Goal: Information Seeking & Learning: Learn about a topic

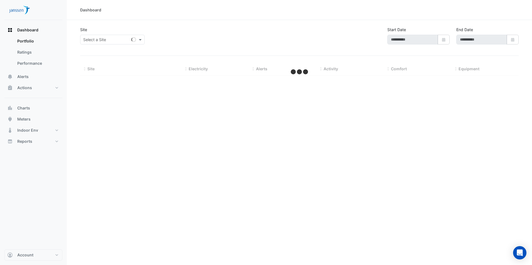
type input "**********"
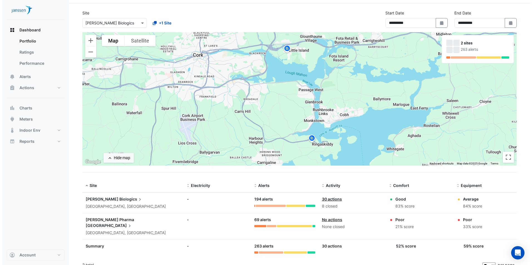
scroll to position [18, 0]
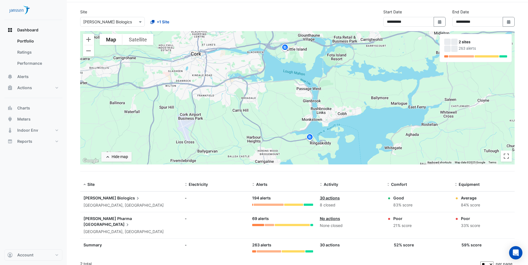
click at [117, 199] on span "Biologics" at bounding box center [128, 198] width 23 height 6
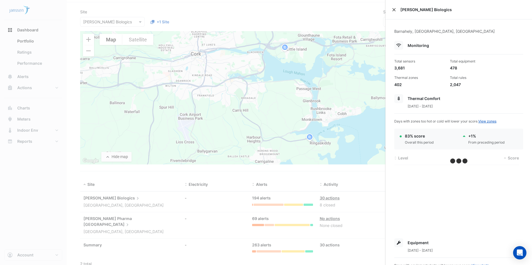
click at [394, 9] on button "Close" at bounding box center [394, 10] width 4 height 4
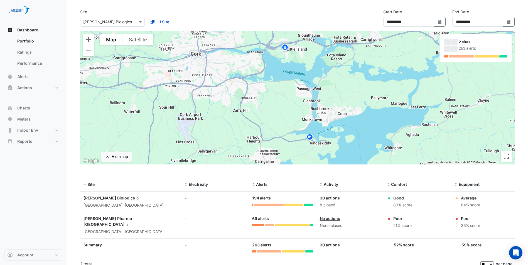
click at [309, 137] on img at bounding box center [309, 138] width 9 height 10
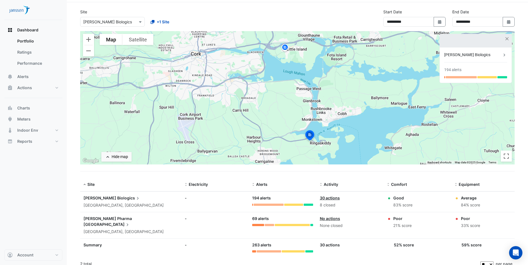
click at [309, 137] on img at bounding box center [309, 136] width 12 height 13
drag, startPoint x: 457, startPoint y: 68, endPoint x: 461, endPoint y: 51, distance: 17.9
click at [457, 68] on div "194 alerts" at bounding box center [452, 70] width 17 height 6
click at [461, 51] on div "[PERSON_NAME] Biologics 194 alerts" at bounding box center [475, 65] width 72 height 35
click at [458, 58] on div "[PERSON_NAME] Biologics" at bounding box center [472, 55] width 57 height 6
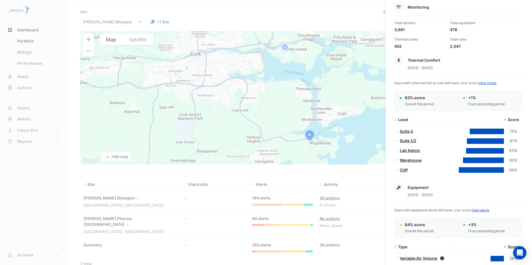
scroll to position [111, 0]
